Goal: Task Accomplishment & Management: Complete application form

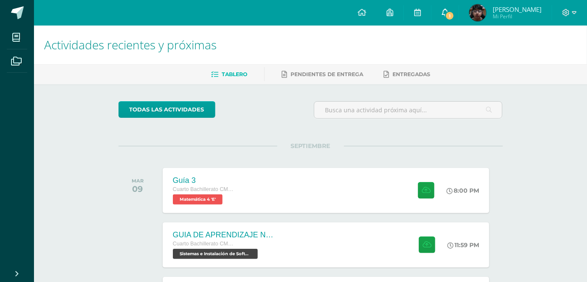
click at [455, 14] on span "1" at bounding box center [449, 15] width 9 height 9
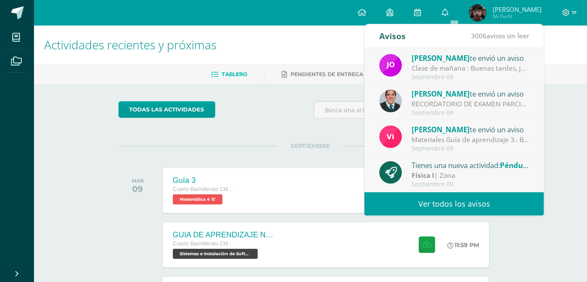
click at [434, 74] on div "Septiembre 09" at bounding box center [471, 77] width 118 height 7
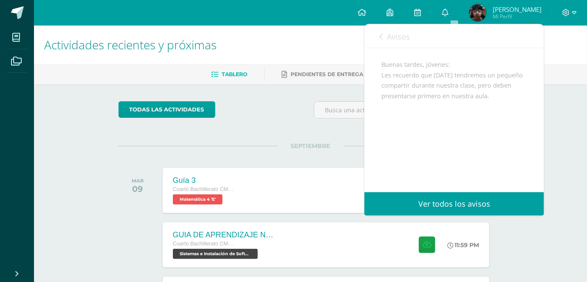
scroll to position [74, 0]
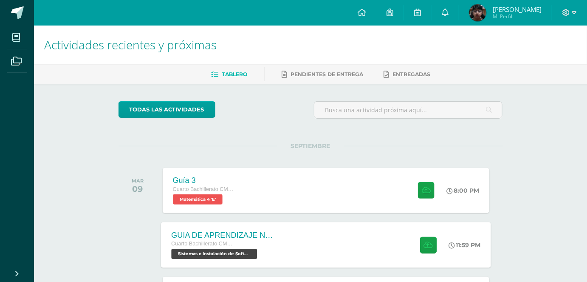
click at [257, 240] on div "Cuarto Bachillerato CMP Bachillerato en CCLL con Orientación en Computación" at bounding box center [222, 243] width 103 height 9
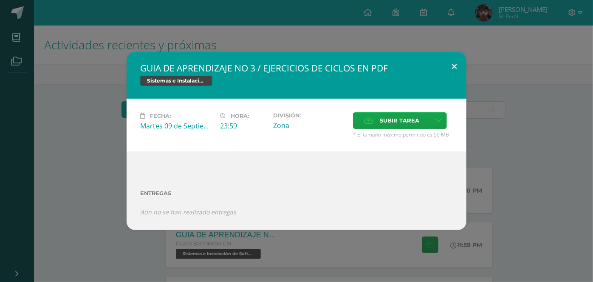
click at [453, 69] on button at bounding box center [455, 66] width 24 height 29
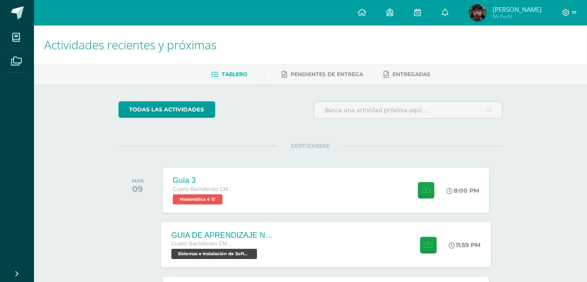
click at [331, 239] on div "GUIA DE APRENDIZAJE NO 3 / EJERCICIOS DE CICLOS EN PDF Cuarto Bachillerato CMP …" at bounding box center [326, 244] width 330 height 45
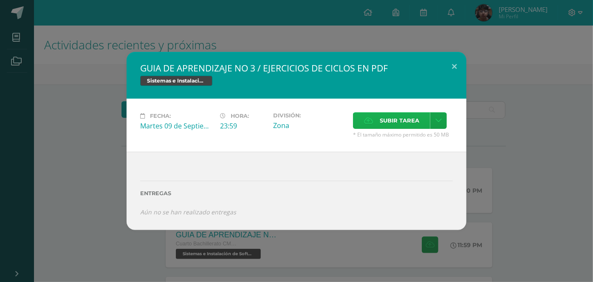
click at [426, 115] on label "Subir tarea" at bounding box center [391, 120] width 77 height 17
click at [0, 0] on input "Subir tarea" at bounding box center [0, 0] width 0 height 0
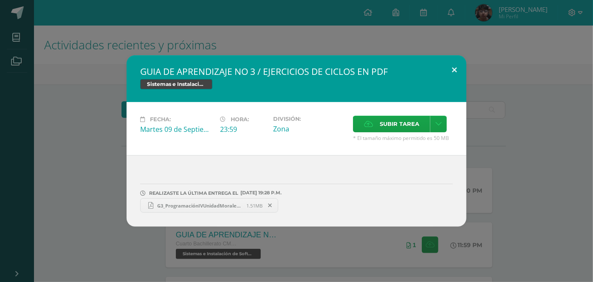
click at [457, 75] on button at bounding box center [455, 69] width 24 height 29
